Goal: Information Seeking & Learning: Learn about a topic

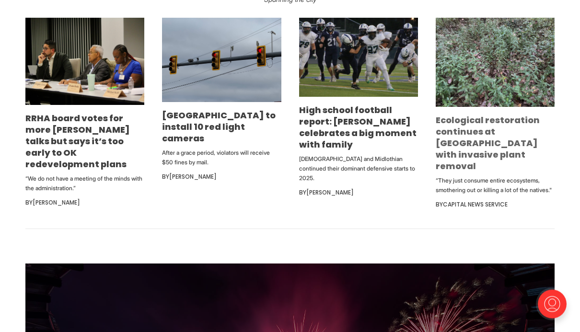
scroll to position [601, 0]
click at [454, 161] on link "Ecological restoration continues at [GEOGRAPHIC_DATA] with invasive plant remov…" at bounding box center [488, 143] width 104 height 58
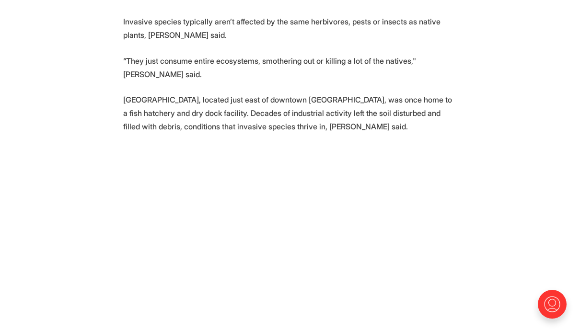
scroll to position [850, 0]
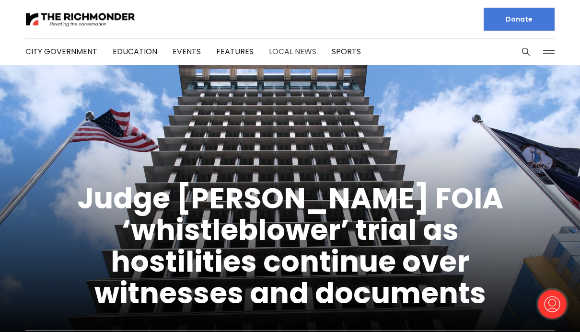
click at [278, 47] on link "Local News" at bounding box center [292, 51] width 47 height 11
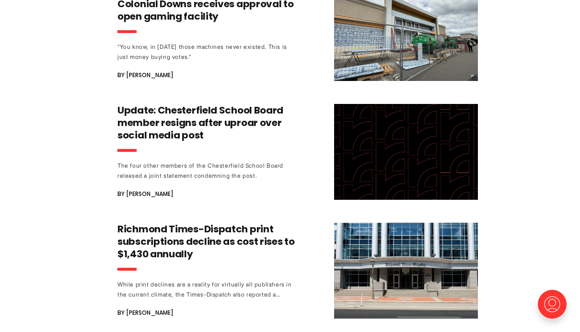
scroll to position [993, 0]
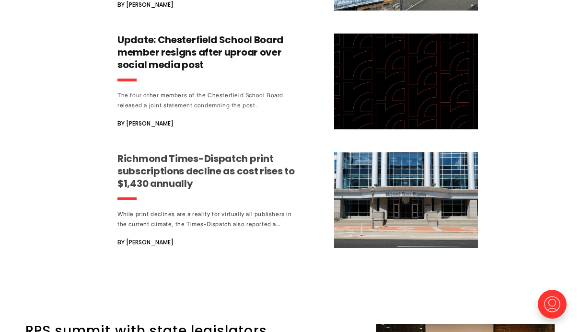
click at [152, 170] on h3 "Richmond Times-Dispatch print subscriptions decline as cost rises to $1,430 ann…" at bounding box center [206, 171] width 178 height 37
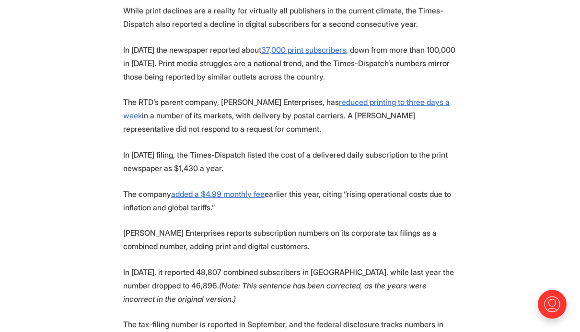
scroll to position [541, 0]
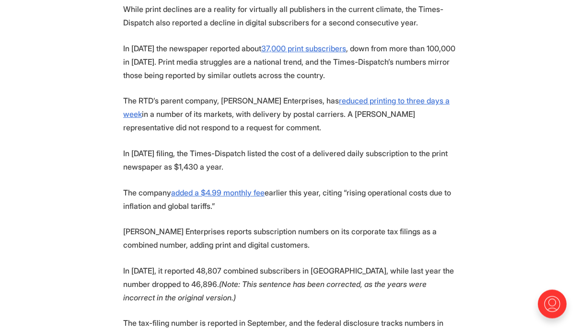
click at [39, 312] on section "The Richmond Times-Dispatch disclosed its subscription numbers in [DATE] editio…" at bounding box center [290, 188] width 580 height 501
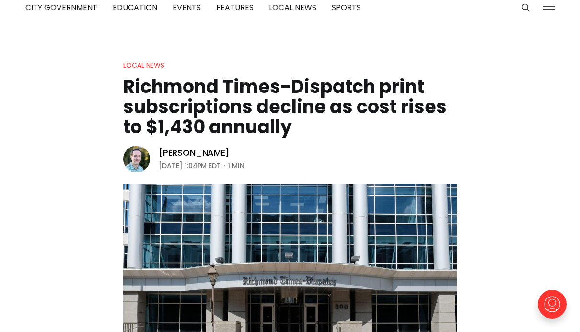
scroll to position [0, 0]
